Goal: Check status: Check status

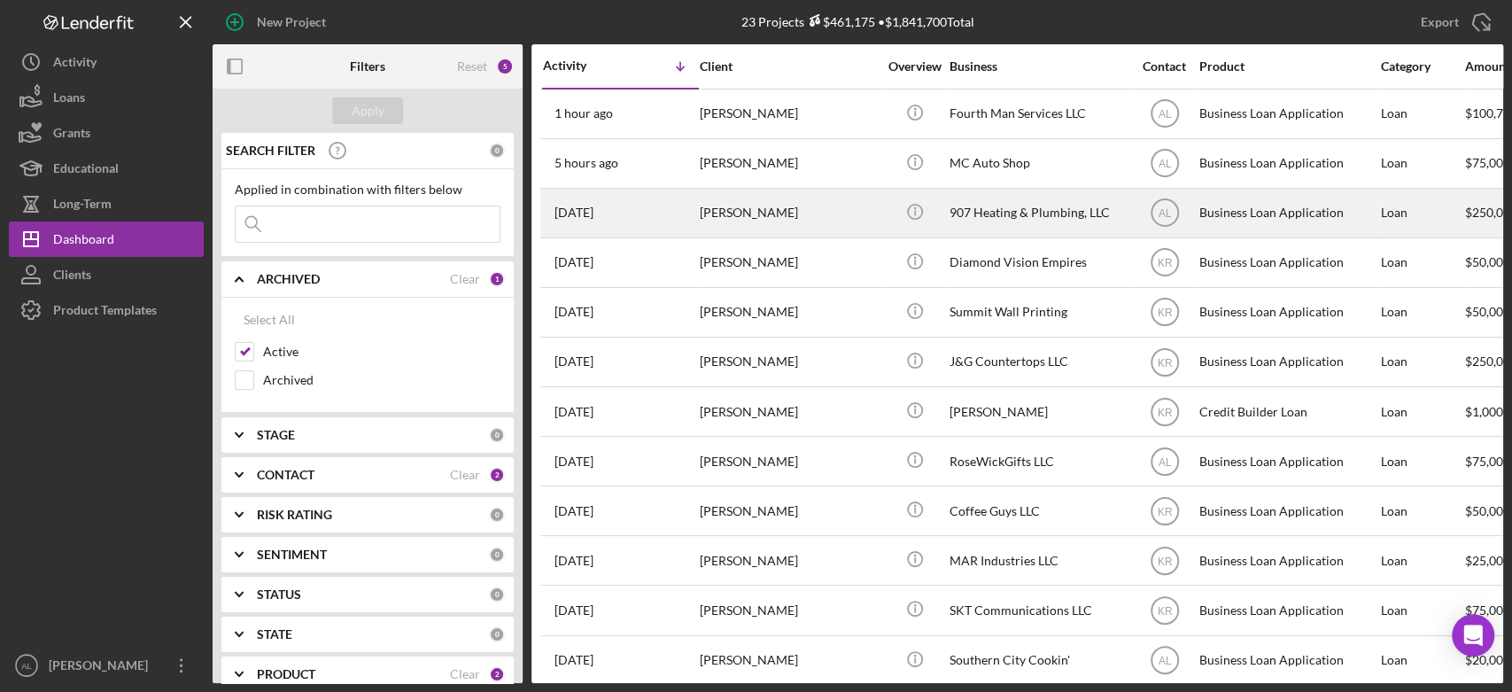
scroll to position [78, 0]
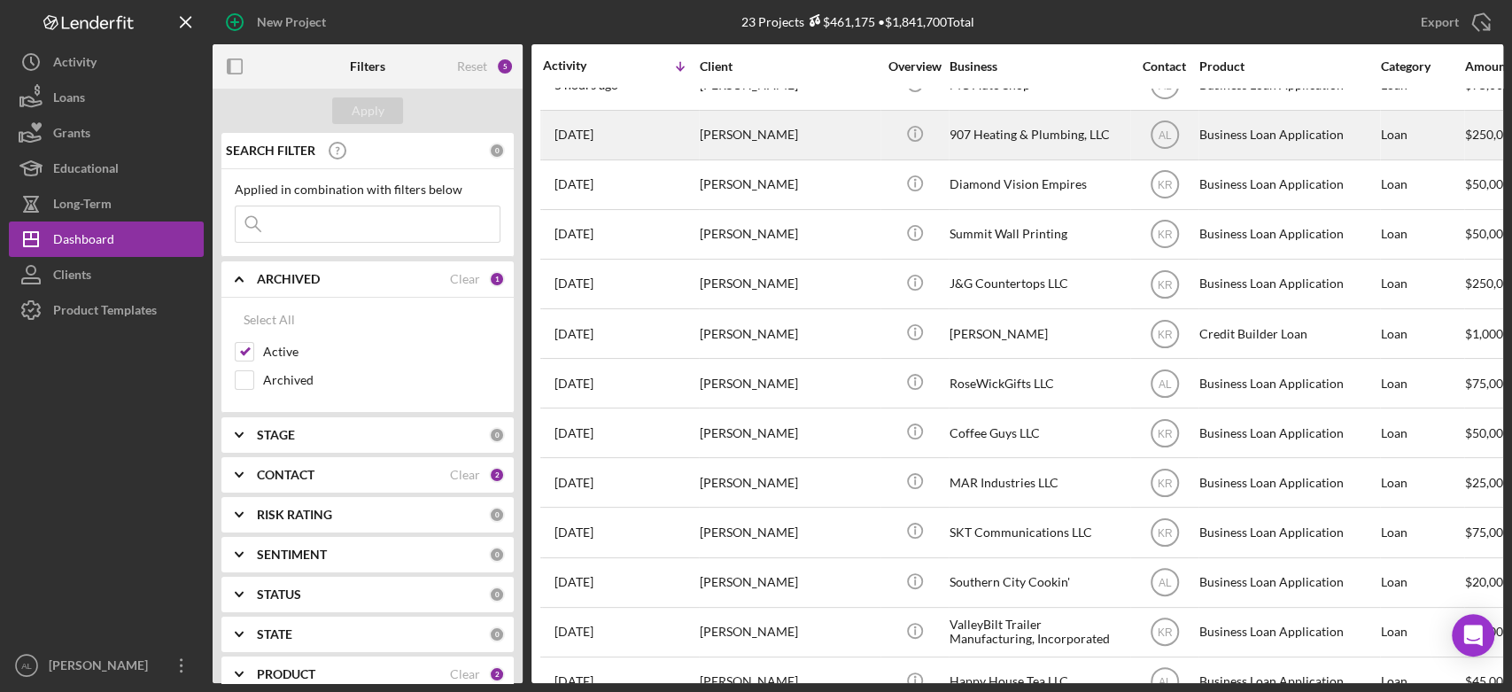
click at [758, 151] on div "[PERSON_NAME]" at bounding box center [788, 135] width 177 height 47
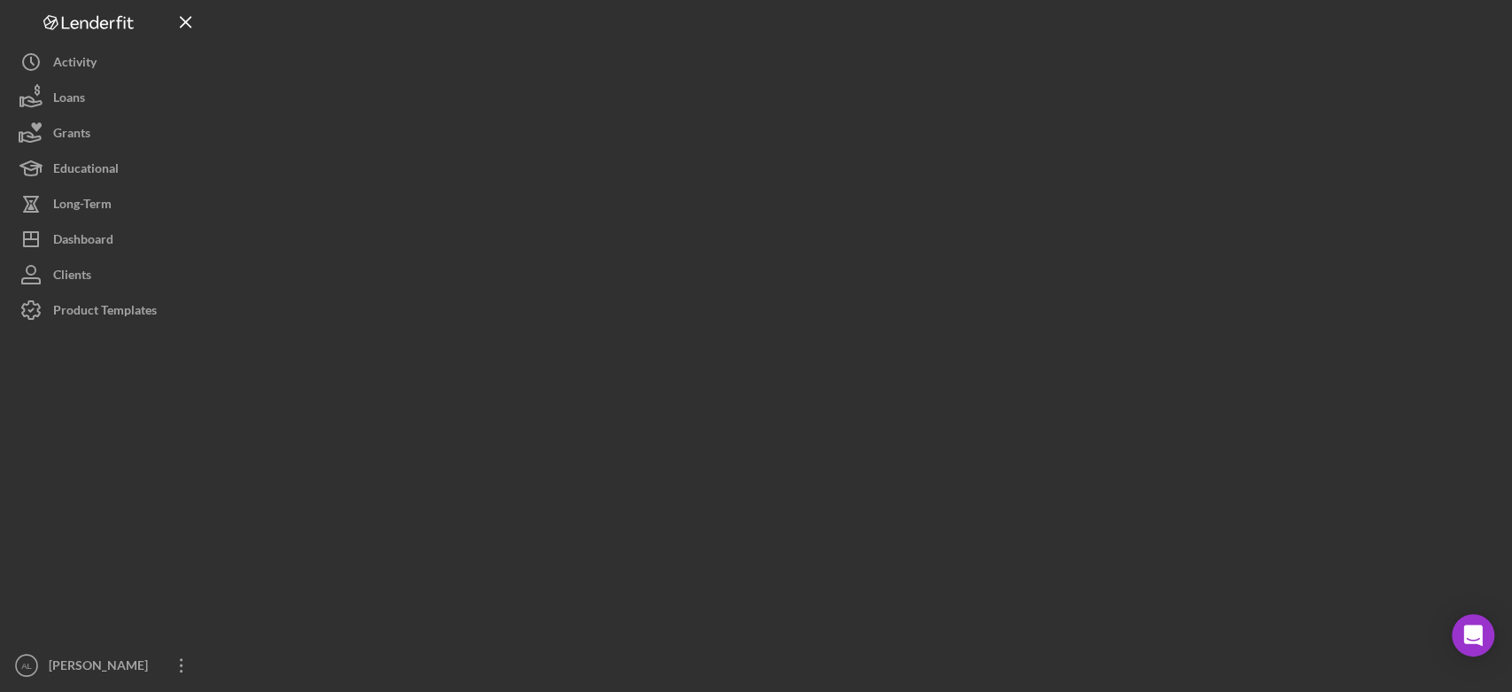
click at [758, 151] on div at bounding box center [858, 341] width 1290 height 683
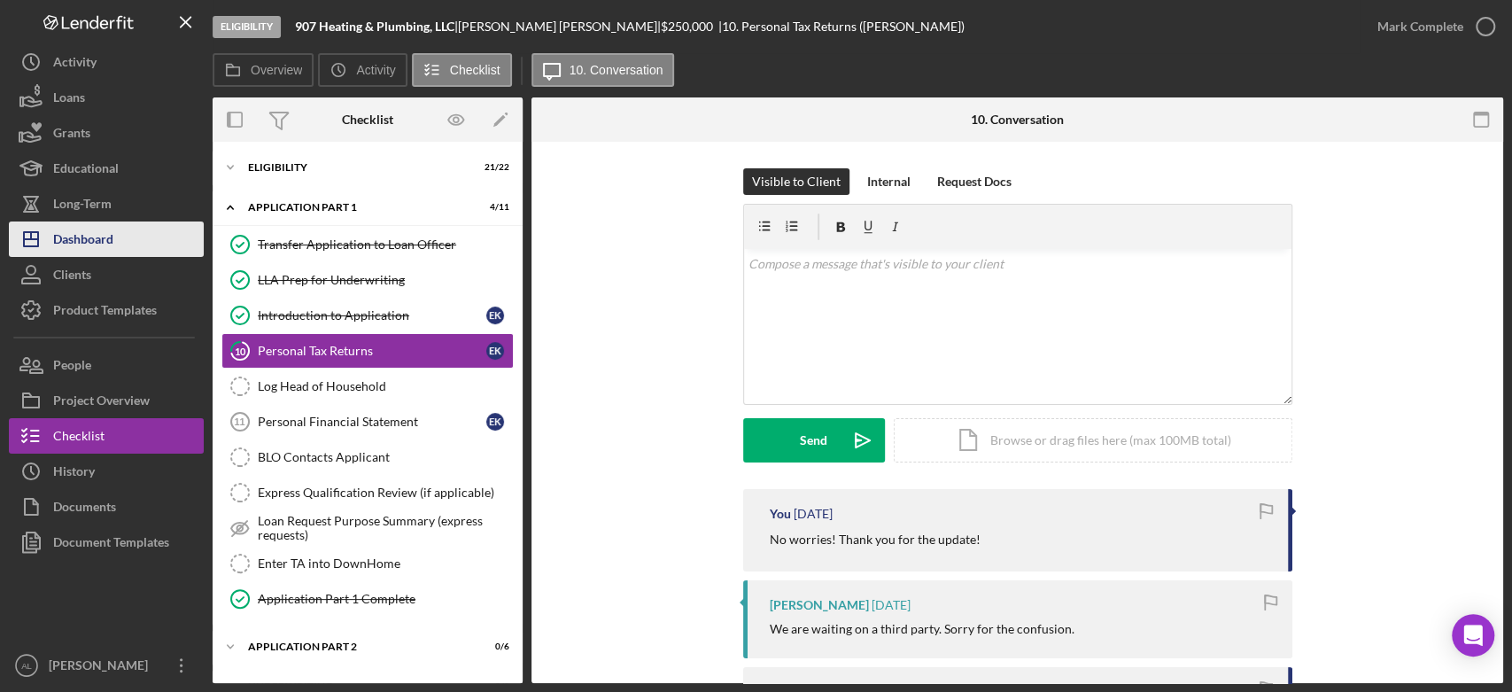
click at [147, 241] on button "Icon/Dashboard Dashboard" at bounding box center [106, 238] width 195 height 35
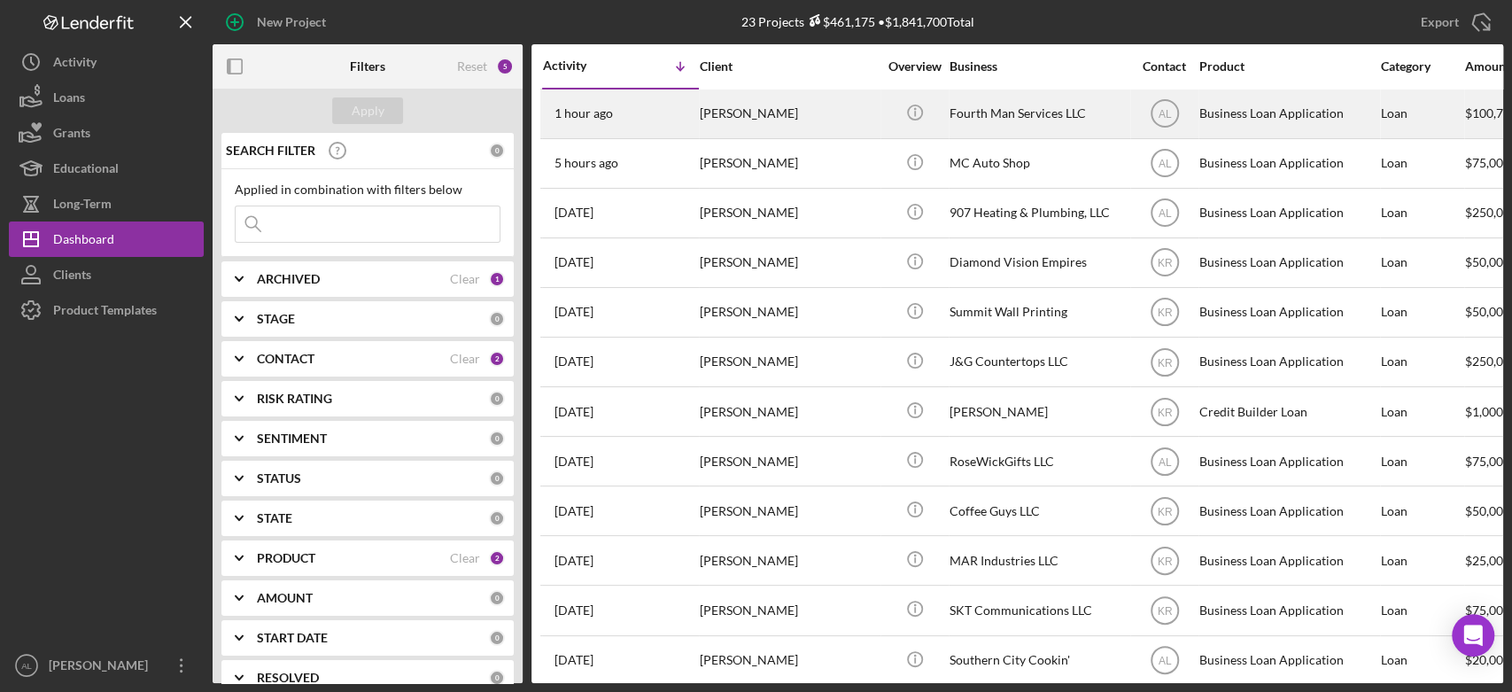
click at [817, 105] on div "[PERSON_NAME]" at bounding box center [788, 113] width 177 height 47
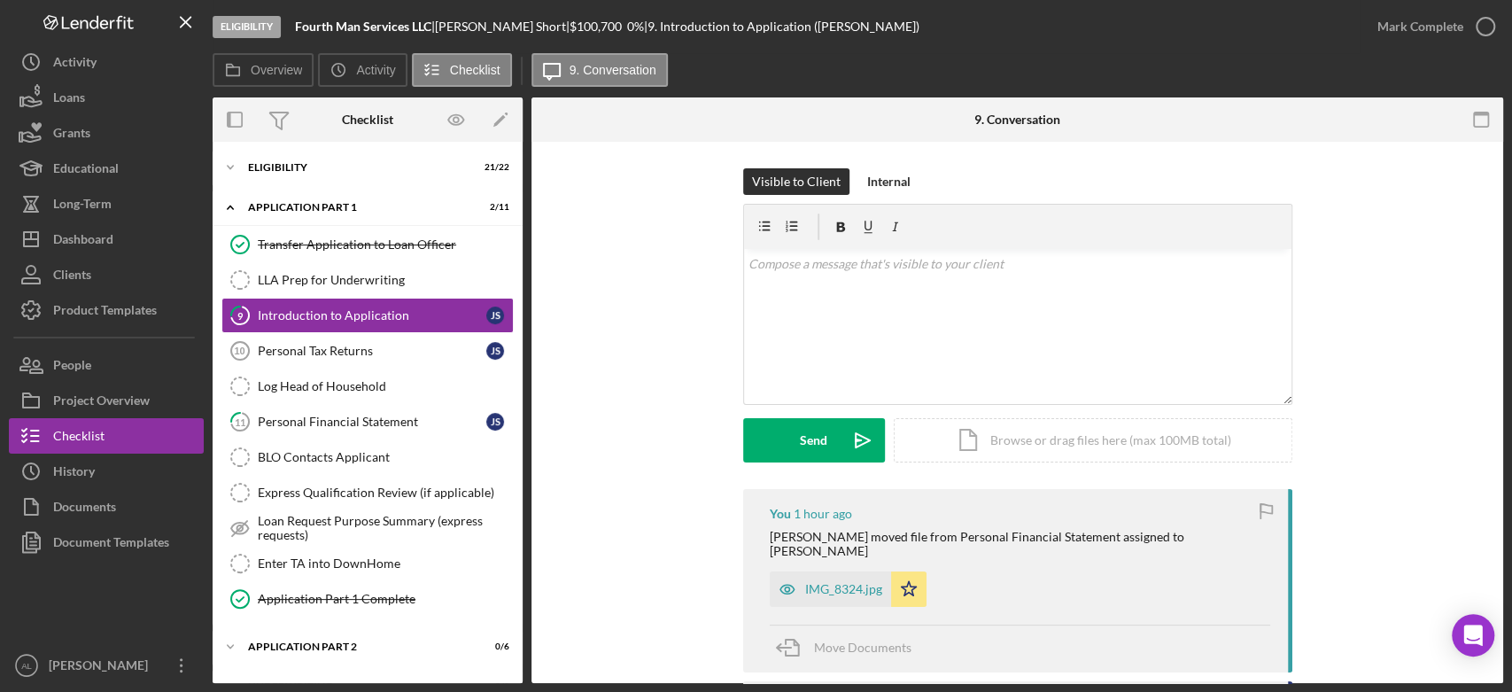
click at [1326, 282] on div "Visible to Client Internal v Color teal Color pink Remove color Add row above A…" at bounding box center [1017, 328] width 918 height 321
